Goal: Task Accomplishment & Management: Complete application form

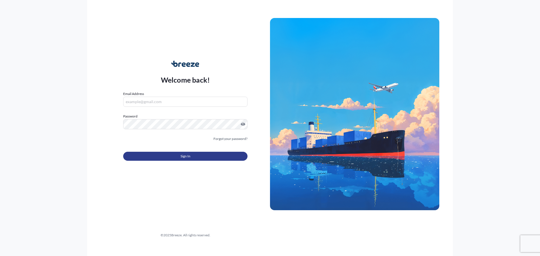
type input "[PERSON_NAME][EMAIL_ADDRESS][DOMAIN_NAME]"
click at [186, 154] on span "Sign In" at bounding box center [186, 157] width 10 height 6
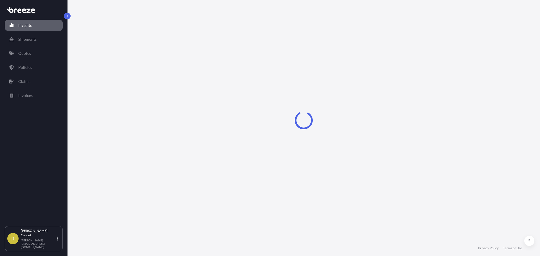
select select "2025"
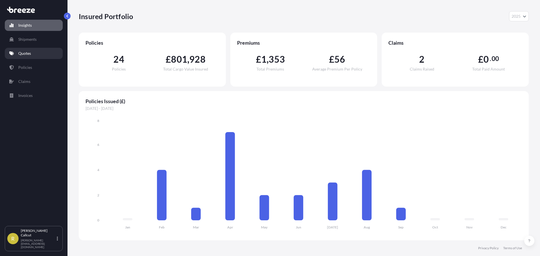
click at [29, 52] on p "Quotes" at bounding box center [24, 54] width 13 height 6
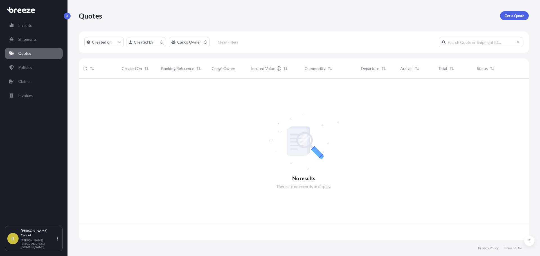
scroll to position [161, 446]
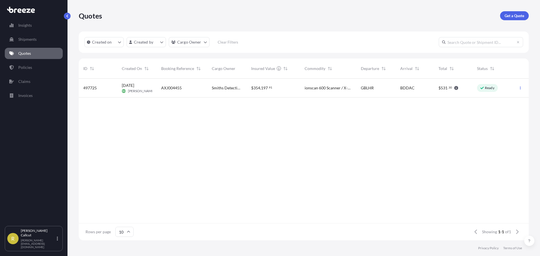
click at [280, 84] on div "$ 354 , 197 . 91" at bounding box center [273, 88] width 53 height 19
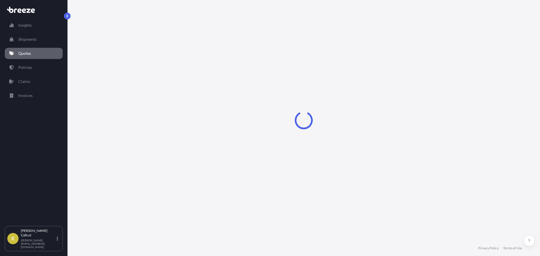
select select "Road"
select select "Air"
select select "Road"
select select "4"
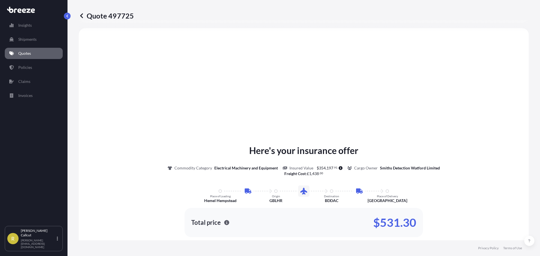
scroll to position [309, 0]
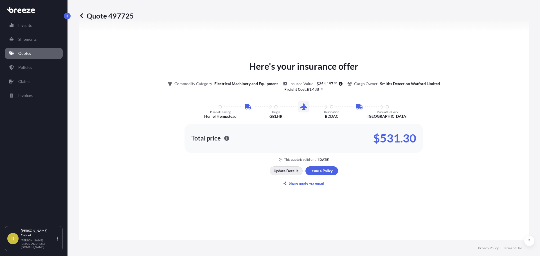
click at [292, 169] on p "Update Details" at bounding box center [286, 171] width 25 height 6
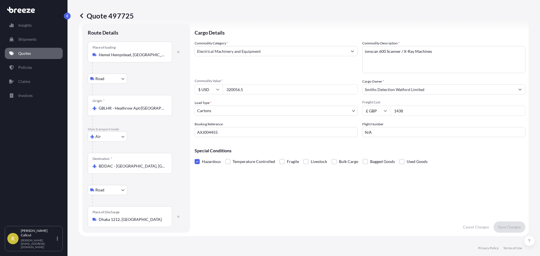
scroll to position [9, 0]
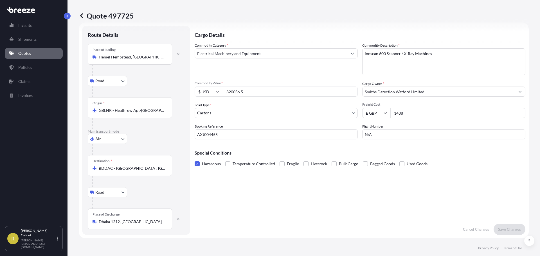
click at [223, 135] on input "AXJ004455" at bounding box center [276, 134] width 163 height 10
type input "AXJ004454"
click at [390, 135] on input "N/A" at bounding box center [443, 134] width 163 height 10
click at [512, 228] on p "Save Changes" at bounding box center [509, 230] width 23 height 6
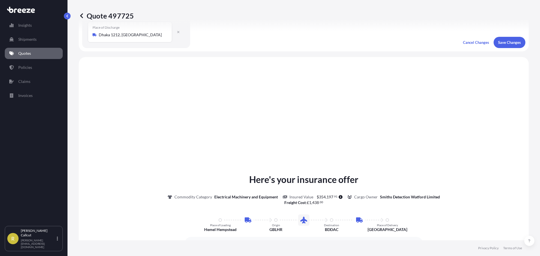
scroll to position [225, 0]
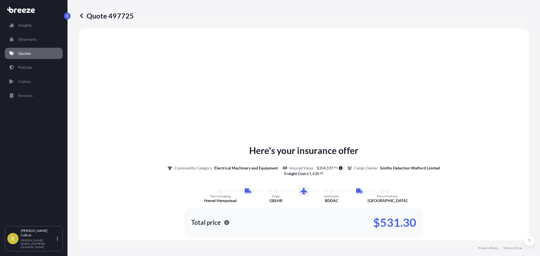
select select "Road"
select select "Air"
select select "Road"
select select "4"
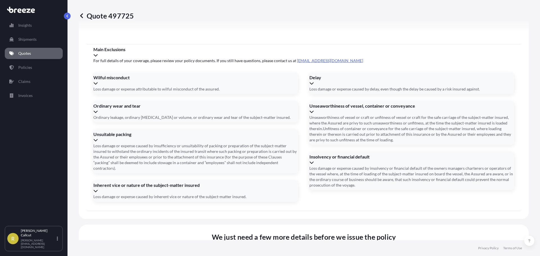
scroll to position [748, 0]
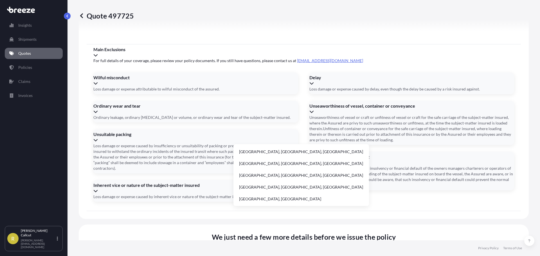
type input "s"
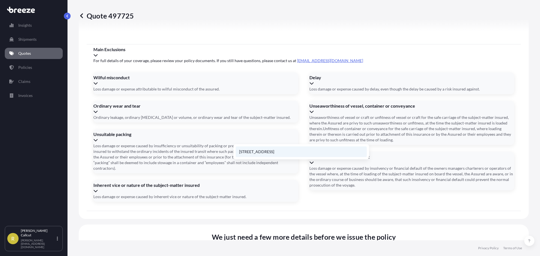
click at [308, 152] on li "[STREET_ADDRESS]" at bounding box center [301, 152] width 131 height 11
type input "[STREET_ADDRESS]"
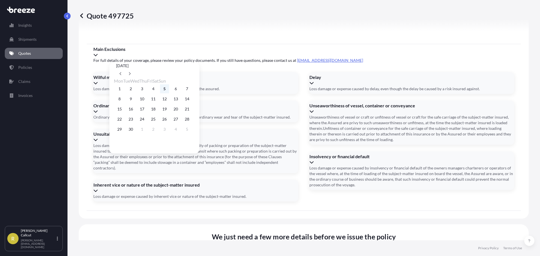
click at [169, 90] on button "5" at bounding box center [164, 88] width 9 height 9
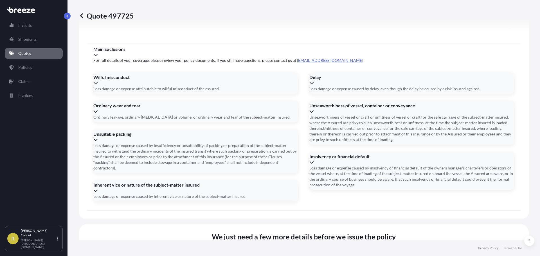
type input "[DATE]"
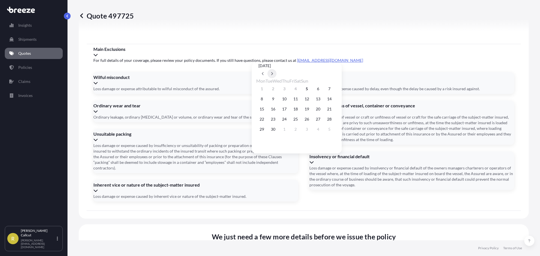
click at [277, 69] on button at bounding box center [272, 73] width 9 height 9
click at [311, 134] on button "31" at bounding box center [306, 129] width 9 height 9
type input "[DATE]"
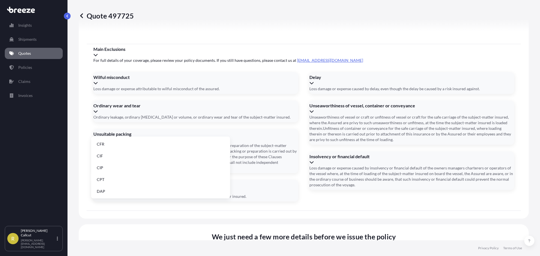
click at [120, 191] on li "EXW" at bounding box center [160, 188] width 134 height 11
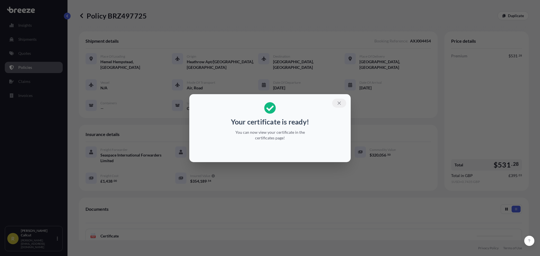
click at [340, 104] on icon "button" at bounding box center [339, 103] width 3 height 3
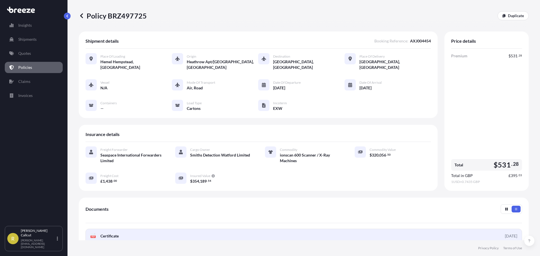
click at [111, 233] on span "Certificate" at bounding box center [109, 236] width 18 height 6
